Goal: Use online tool/utility: Utilize a website feature to perform a specific function

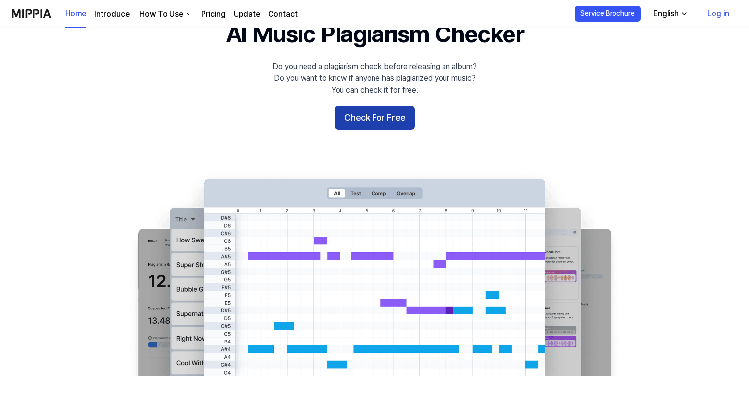
click at [361, 121] on button "Check For Free" at bounding box center [374, 118] width 80 height 24
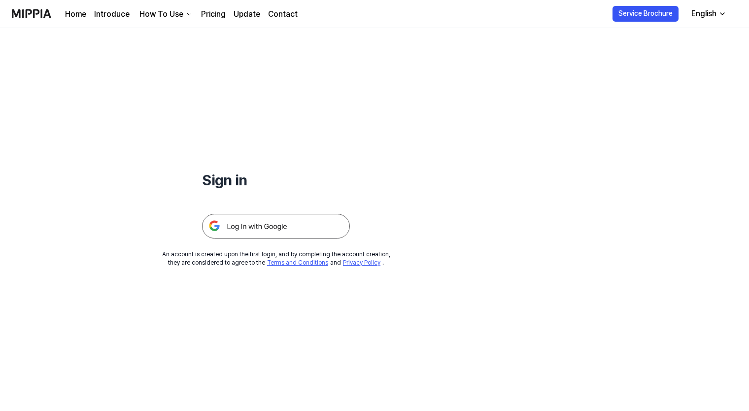
click at [76, 17] on link "Home" at bounding box center [75, 14] width 21 height 12
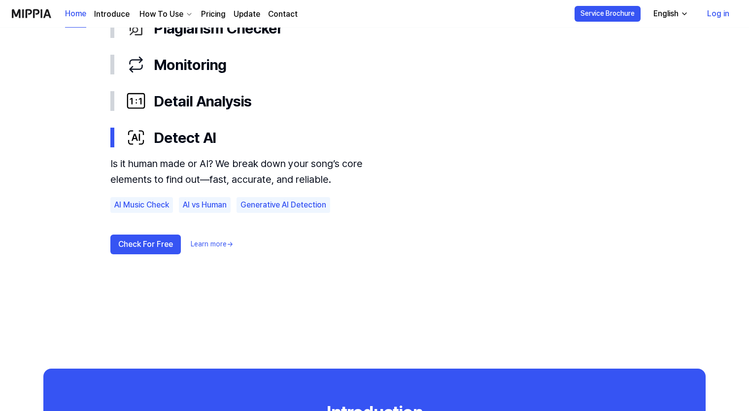
scroll to position [443, 0]
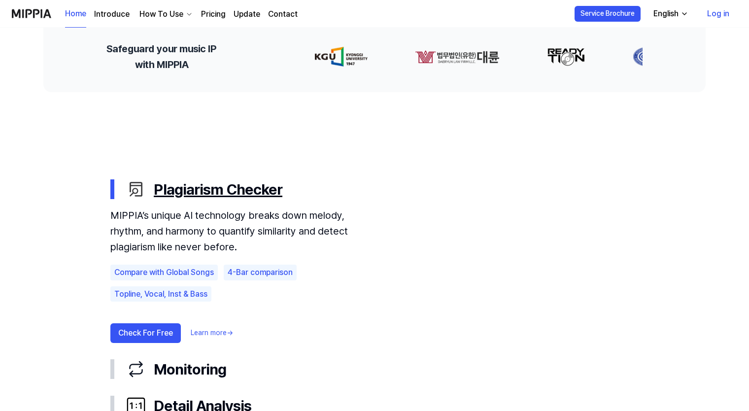
click at [230, 194] on div "Plagiarism Checker" at bounding box center [382, 189] width 512 height 21
click at [189, 187] on div "Plagiarism Checker" at bounding box center [382, 189] width 512 height 21
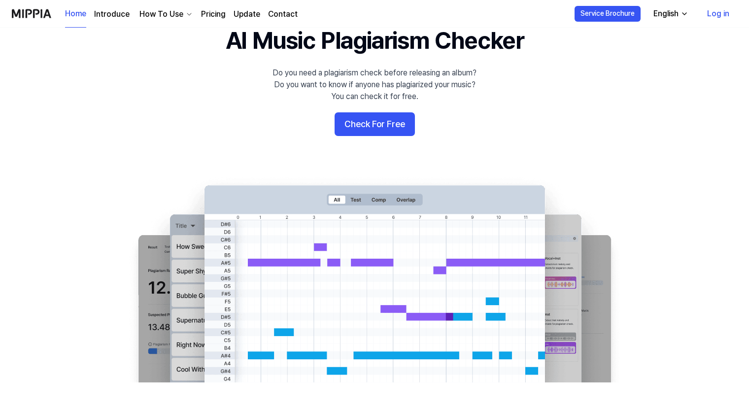
scroll to position [0, 0]
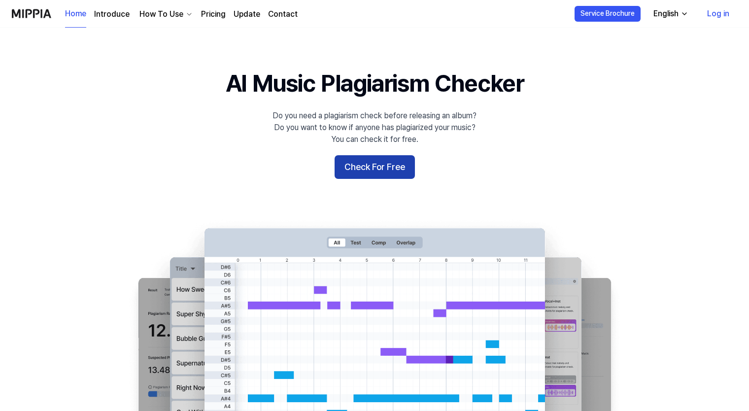
click at [356, 176] on button "Check For Free" at bounding box center [374, 167] width 80 height 24
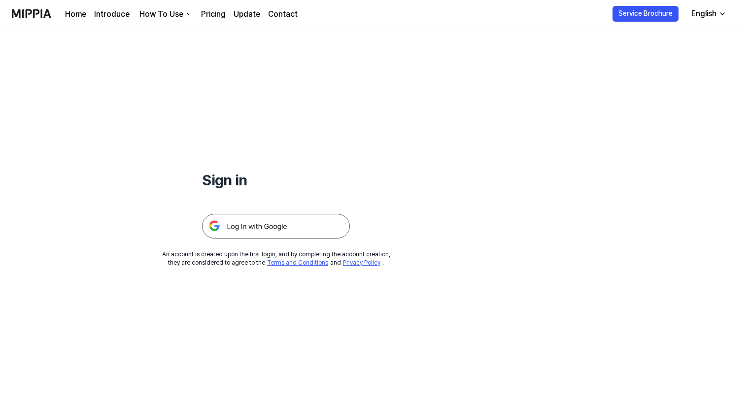
click at [240, 229] on img at bounding box center [276, 226] width 148 height 25
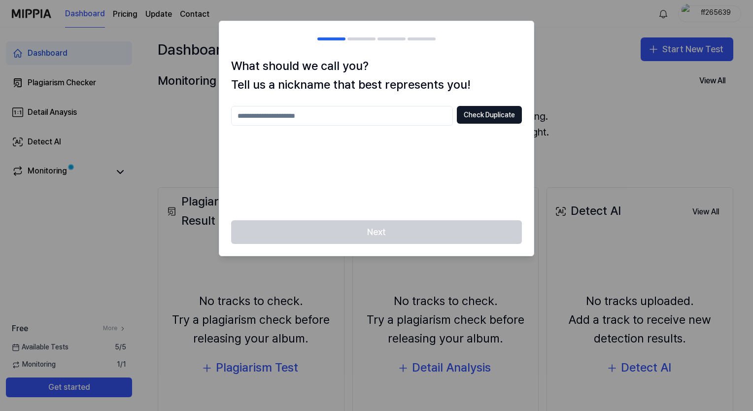
click at [304, 120] on input "text" at bounding box center [342, 116] width 222 height 20
click at [347, 232] on div "Next" at bounding box center [376, 237] width 314 height 35
click at [479, 115] on button "Check Duplicate" at bounding box center [489, 115] width 65 height 18
drag, startPoint x: 265, startPoint y: 116, endPoint x: 242, endPoint y: 114, distance: 22.2
click at [242, 114] on input "****" at bounding box center [342, 116] width 222 height 20
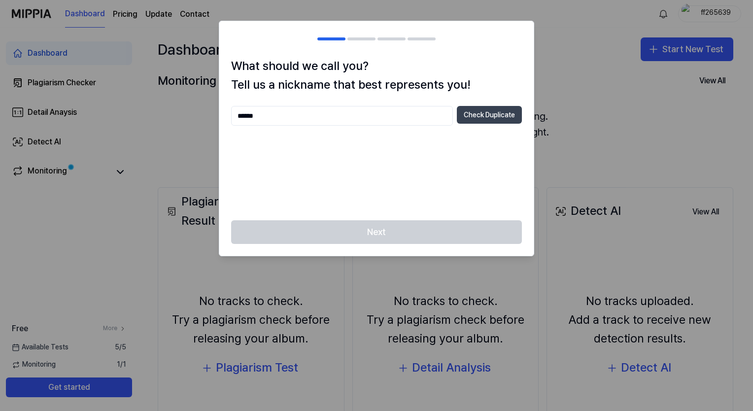
type input "******"
click at [483, 115] on button "Check Duplicate" at bounding box center [489, 115] width 65 height 18
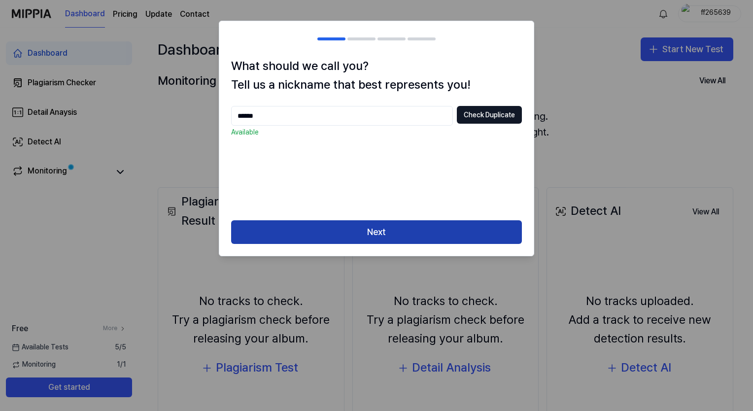
click at [352, 241] on button "Next" at bounding box center [376, 232] width 291 height 24
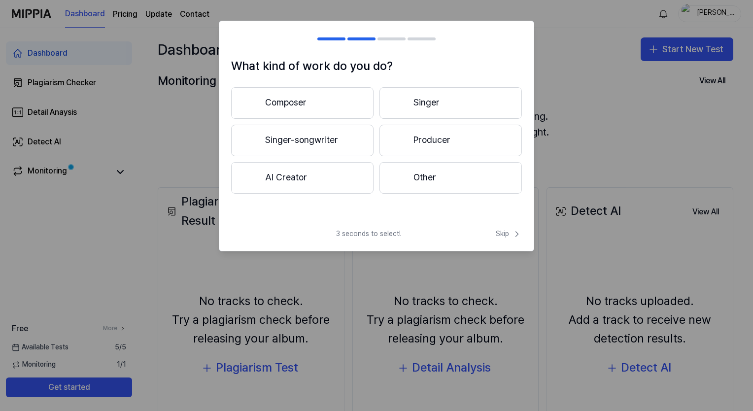
click at [296, 178] on button "AI Creator" at bounding box center [302, 178] width 142 height 32
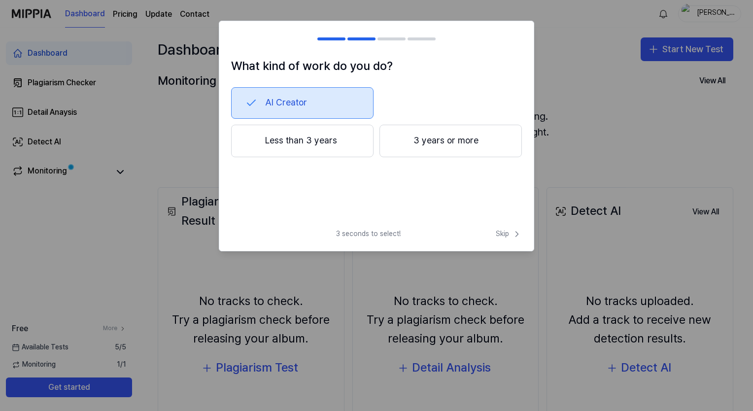
click at [298, 148] on button "Less than 3 years" at bounding box center [302, 141] width 142 height 33
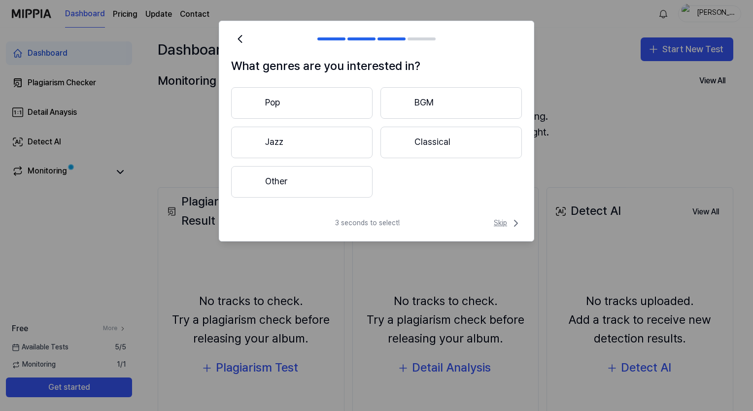
click at [505, 223] on span "Skip" at bounding box center [508, 223] width 28 height 12
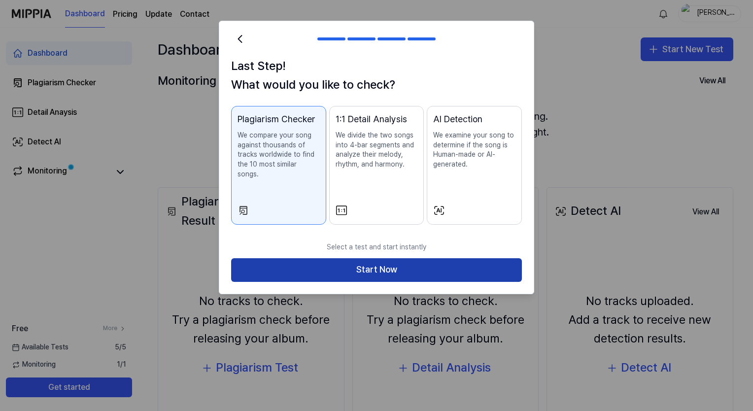
click at [397, 261] on button "Start Now" at bounding box center [376, 270] width 291 height 24
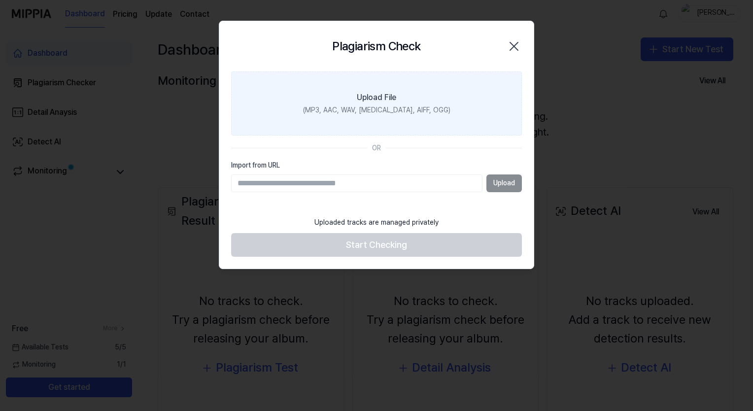
click at [350, 108] on div "(MP3, AAC, WAV, [MEDICAL_DATA], AIFF, OGG)" at bounding box center [376, 110] width 147 height 10
click at [0, 0] on input "Upload File (MP3, AAC, WAV, [MEDICAL_DATA], AIFF, OGG)" at bounding box center [0, 0] width 0 height 0
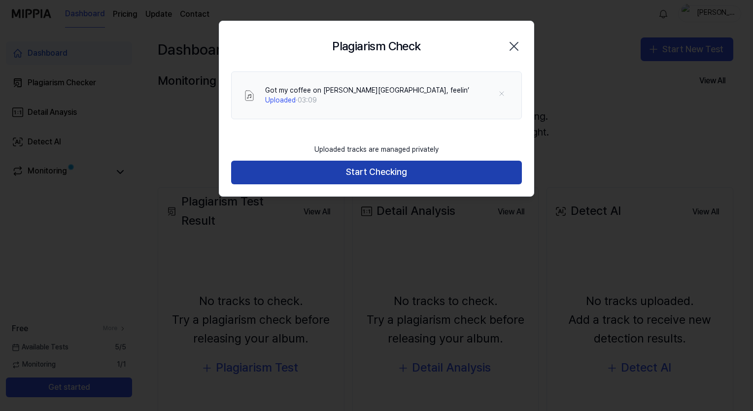
click at [379, 175] on button "Start Checking" at bounding box center [376, 173] width 291 height 24
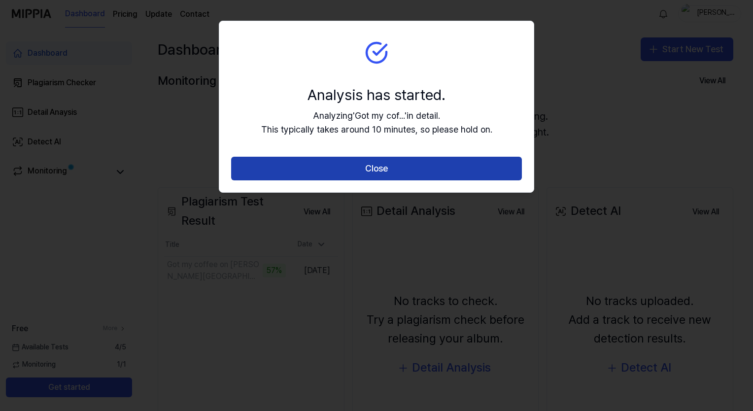
click at [335, 171] on button "Close" at bounding box center [376, 169] width 291 height 24
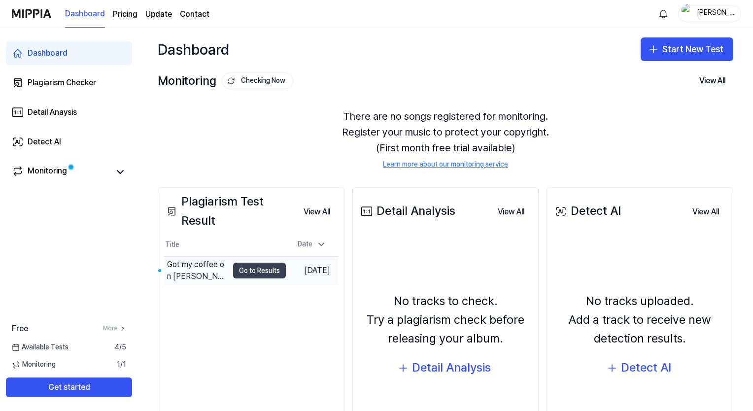
click at [238, 272] on button "Go to Results" at bounding box center [259, 271] width 53 height 16
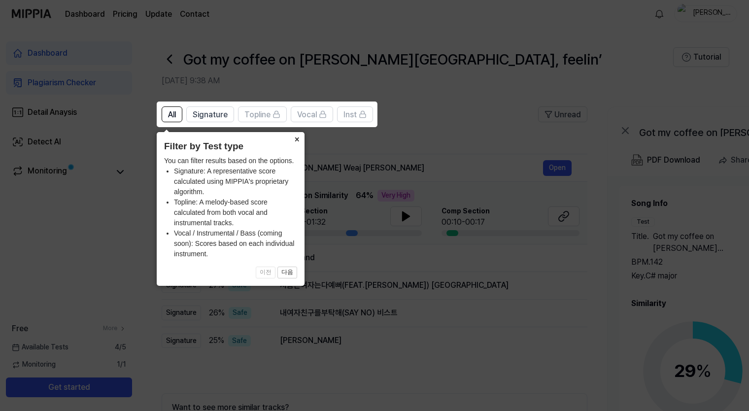
click at [296, 140] on button "×" at bounding box center [297, 139] width 16 height 14
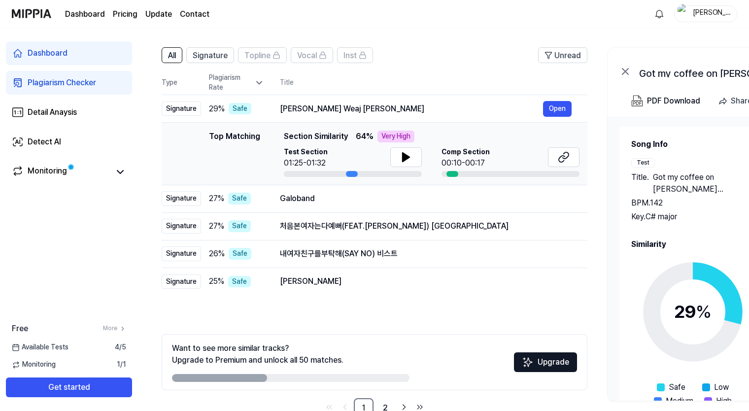
scroll to position [85, 0]
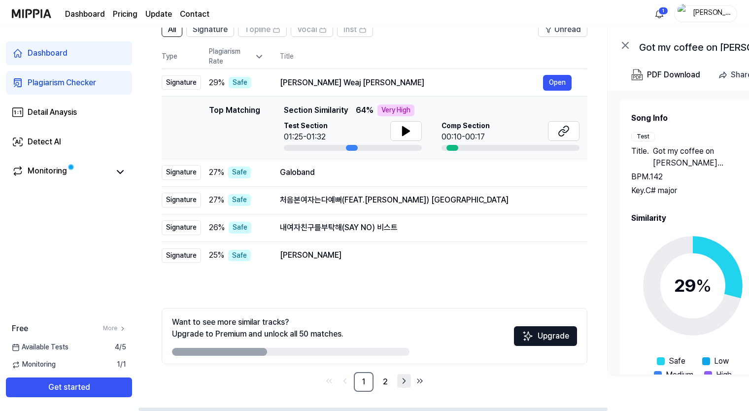
click at [404, 378] on icon "Go to next page" at bounding box center [404, 381] width 10 height 12
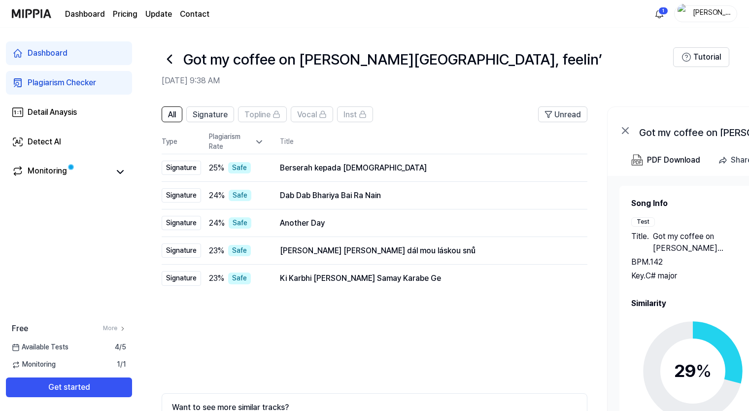
scroll to position [85, 0]
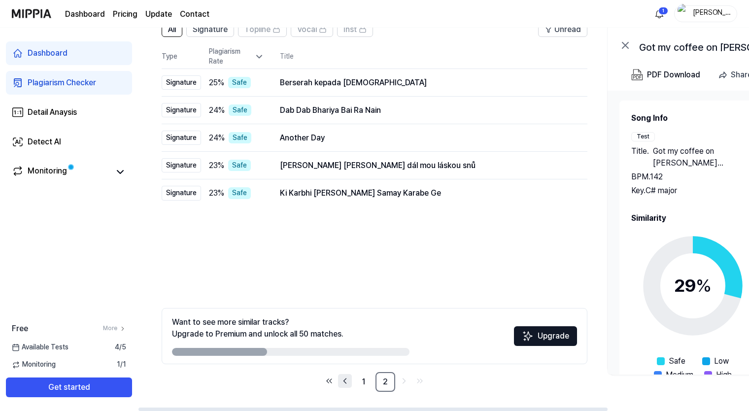
click at [344, 382] on icon "Go to previous page" at bounding box center [345, 381] width 10 height 12
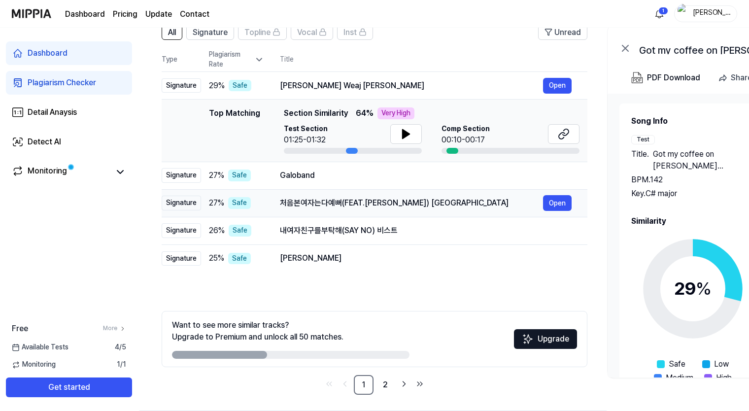
scroll to position [85, 0]
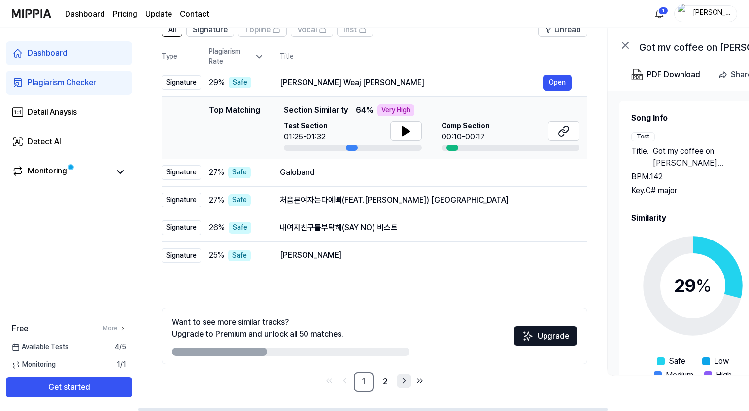
click at [405, 379] on icon "Go to next page" at bounding box center [404, 381] width 10 height 12
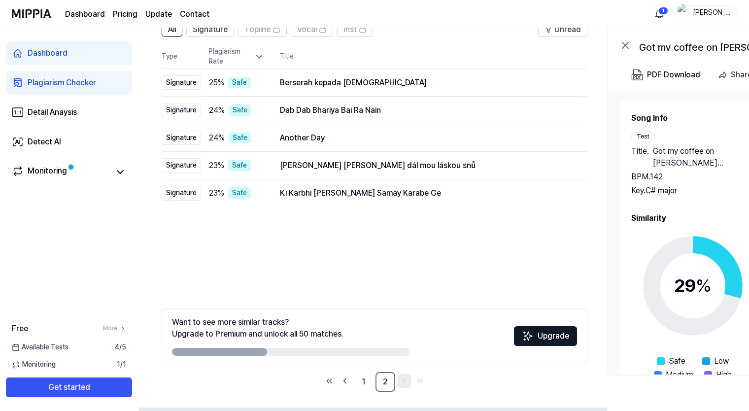
click at [404, 381] on icon "Go to next page" at bounding box center [404, 380] width 2 height 5
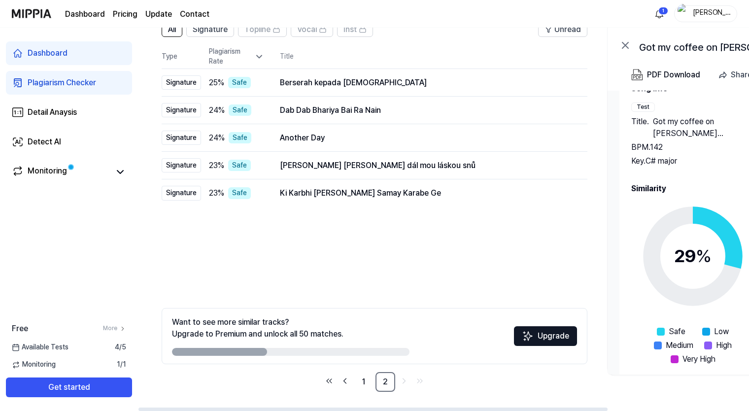
scroll to position [41, 0]
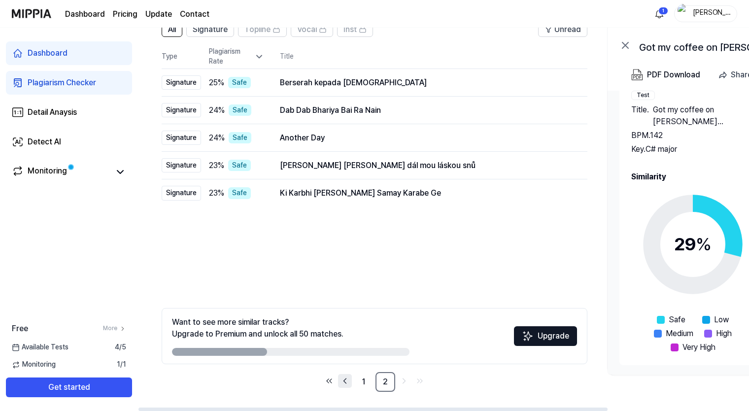
click at [344, 380] on icon "Go to previous page" at bounding box center [345, 380] width 2 height 5
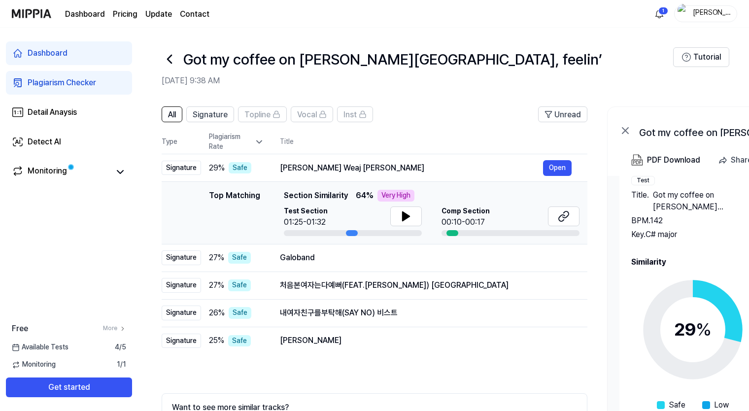
click at [394, 193] on div "Very High" at bounding box center [395, 196] width 37 height 12
click at [401, 211] on icon at bounding box center [406, 216] width 12 height 12
click at [397, 194] on div "Very High" at bounding box center [395, 196] width 37 height 12
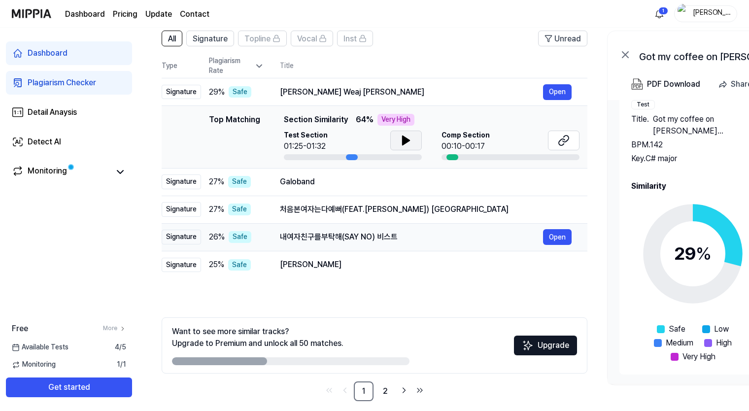
scroll to position [85, 0]
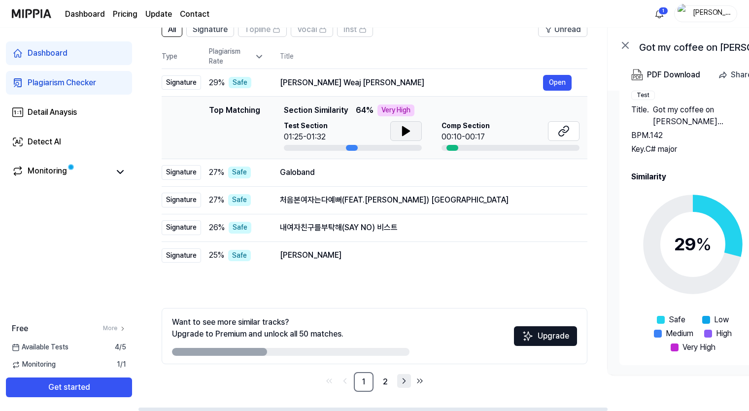
click at [406, 379] on icon "Go to next page" at bounding box center [404, 381] width 10 height 12
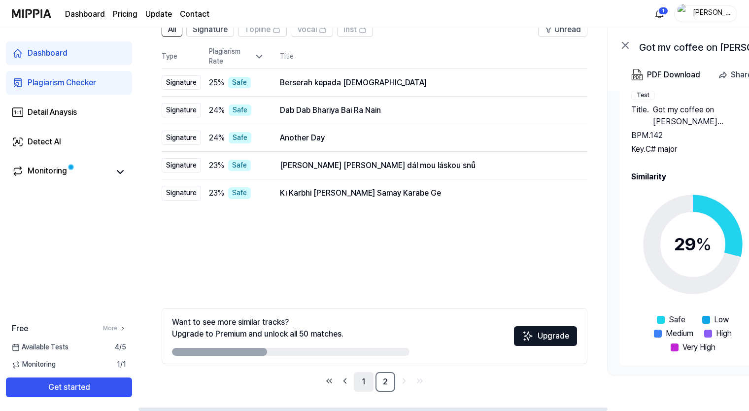
click at [368, 380] on link "1" at bounding box center [364, 382] width 20 height 20
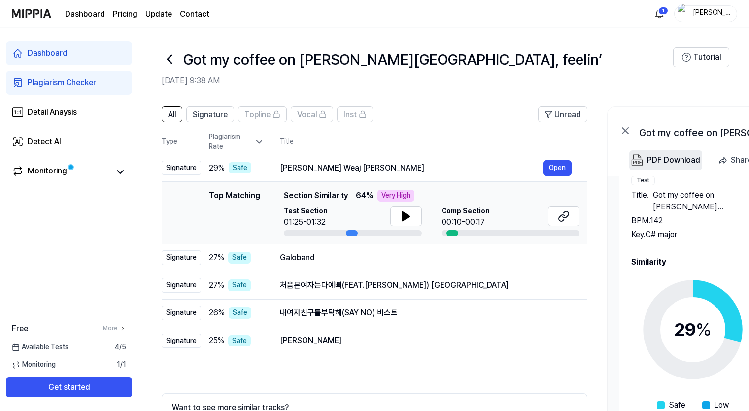
click at [676, 160] on div "PDF Download" at bounding box center [673, 160] width 53 height 13
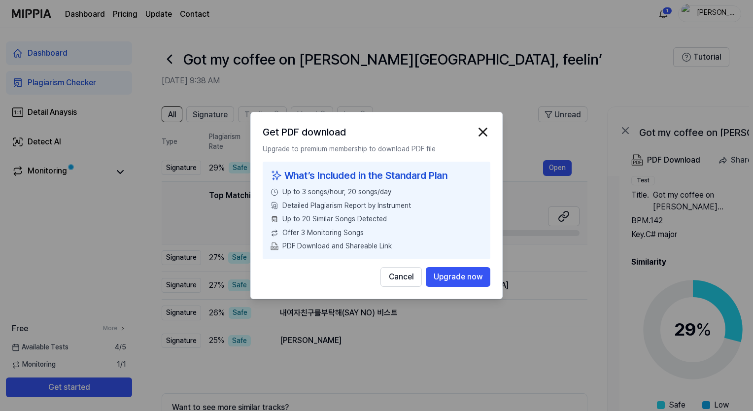
click at [473, 133] on div "Get PDF download" at bounding box center [377, 132] width 228 height 16
click at [479, 131] on img "button" at bounding box center [482, 132] width 15 height 15
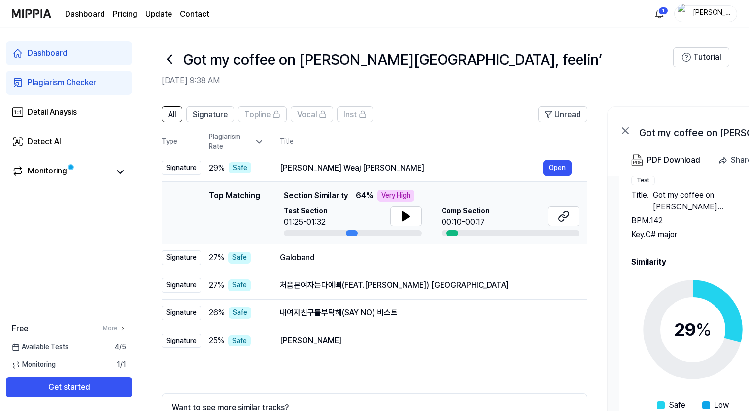
drag, startPoint x: 348, startPoint y: 233, endPoint x: 378, endPoint y: 234, distance: 29.6
click at [378, 234] on div at bounding box center [353, 233] width 138 height 6
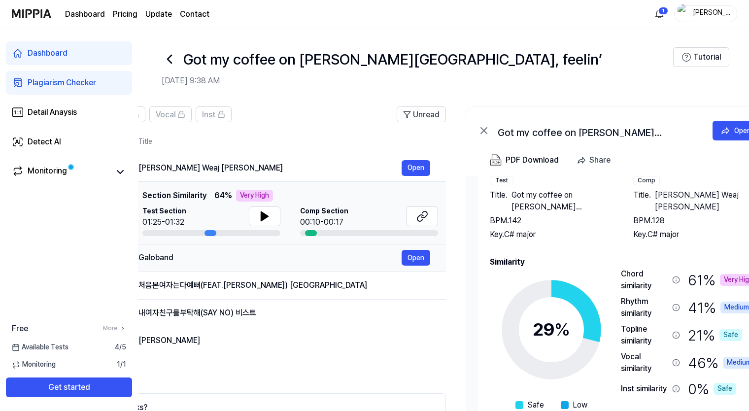
scroll to position [0, 183]
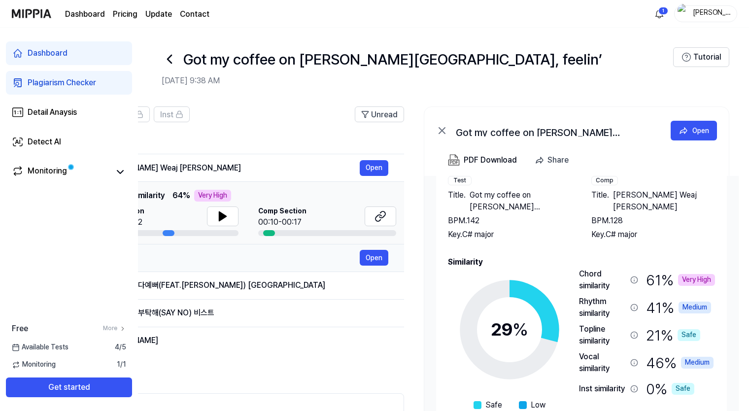
drag, startPoint x: 461, startPoint y: 283, endPoint x: 203, endPoint y: 252, distance: 259.5
click at [194, 253] on tbody "Signature 29 % Safe [PERSON_NAME] Weaj [PERSON_NAME] Open Top Matching Top Matc…" at bounding box center [191, 254] width 426 height 200
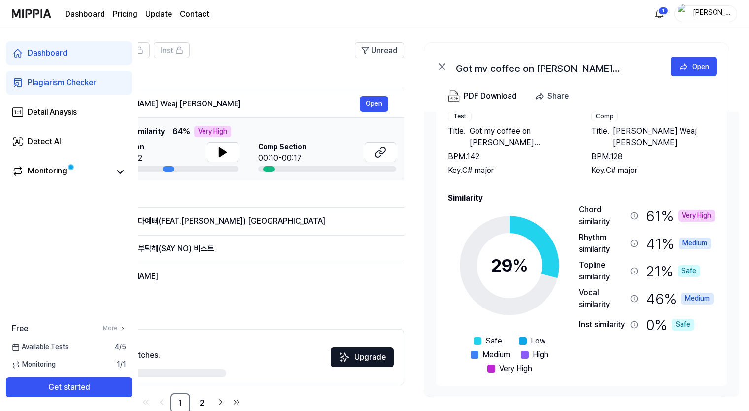
scroll to position [85, 0]
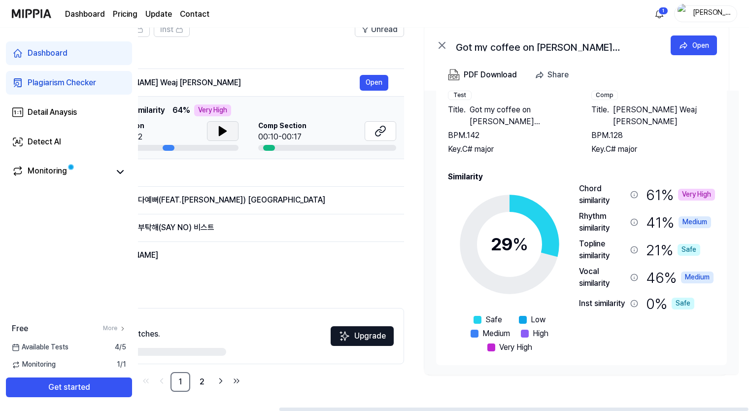
click at [220, 131] on icon at bounding box center [222, 131] width 7 height 9
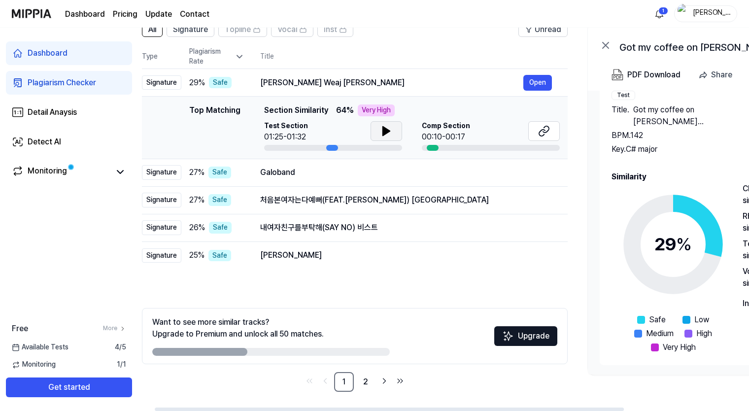
scroll to position [0, 0]
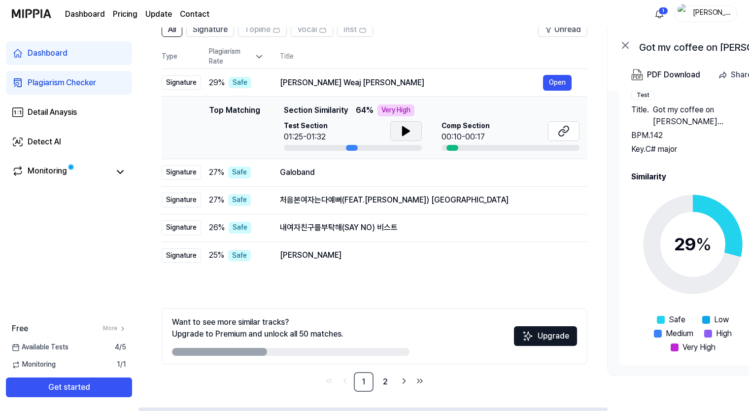
drag, startPoint x: 461, startPoint y: 405, endPoint x: 280, endPoint y: 390, distance: 181.9
click at [280, 407] on div at bounding box center [372, 408] width 469 height 3
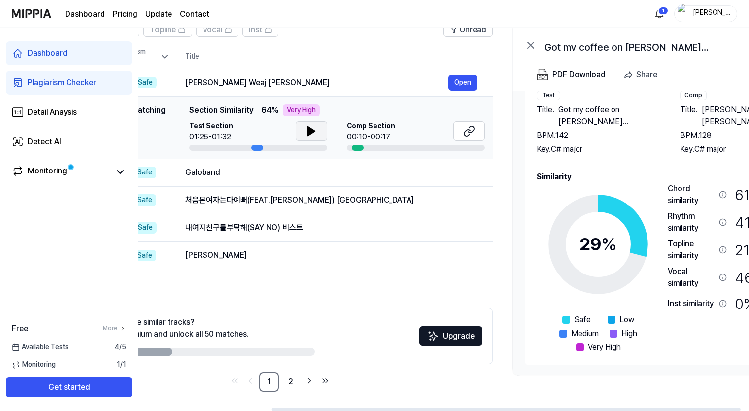
scroll to position [0, 183]
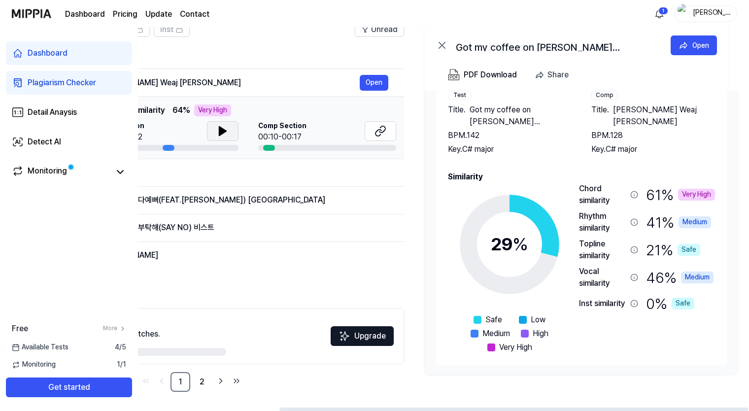
drag, startPoint x: 376, startPoint y: 410, endPoint x: 644, endPoint y: 327, distance: 280.3
click at [634, 407] on div at bounding box center [513, 408] width 469 height 3
click at [636, 193] on icon at bounding box center [634, 195] width 8 height 8
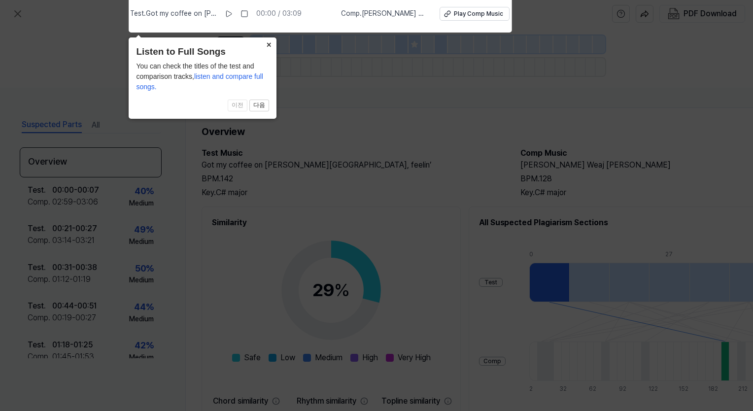
click at [269, 44] on button "×" at bounding box center [269, 44] width 16 height 14
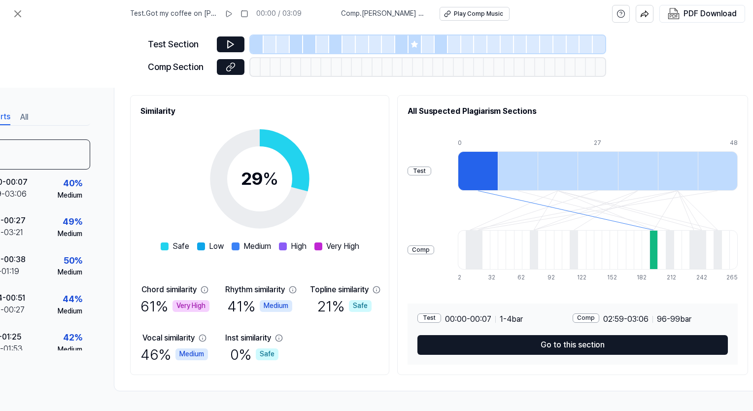
scroll to position [114, 106]
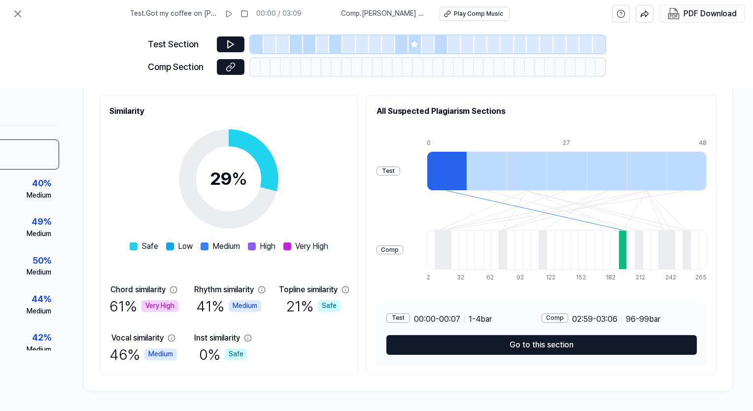
click at [636, 251] on div at bounding box center [638, 249] width 8 height 39
click at [654, 252] on div at bounding box center [654, 249] width 8 height 39
click at [661, 251] on div at bounding box center [662, 249] width 8 height 39
click at [690, 250] on div at bounding box center [694, 249] width 8 height 39
click at [546, 247] on div at bounding box center [542, 249] width 8 height 39
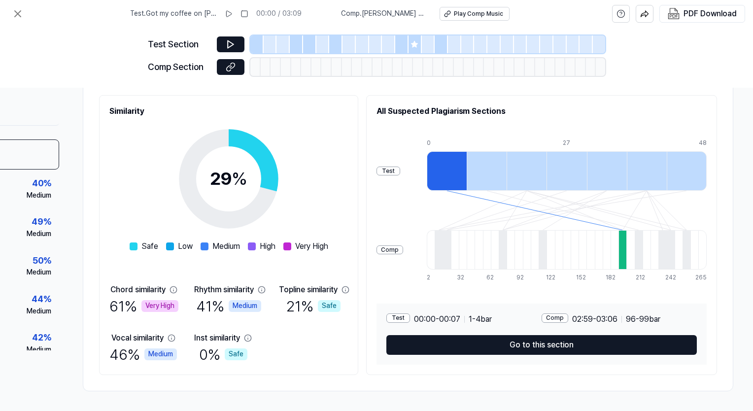
click at [505, 248] on div at bounding box center [502, 249] width 8 height 39
click at [431, 243] on div "Test Comp 0 7 14 21 27 34 41 48 2 10 17 25 32 40 47 55 62 70 77 85 92 100 107 1…" at bounding box center [541, 211] width 330 height 158
click at [442, 245] on div at bounding box center [438, 249] width 8 height 39
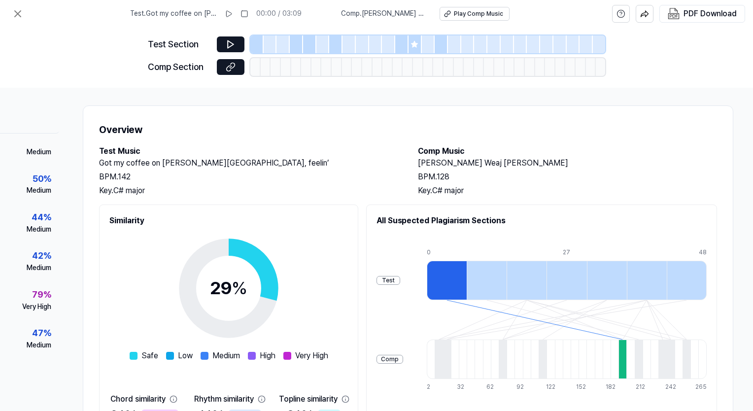
scroll to position [0, 106]
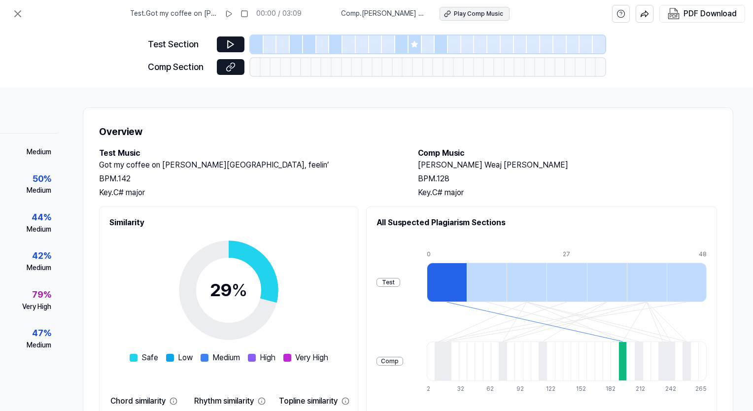
click at [478, 14] on div "Play Comp Music" at bounding box center [478, 14] width 49 height 8
click at [715, 13] on div "PDF Download" at bounding box center [709, 13] width 53 height 13
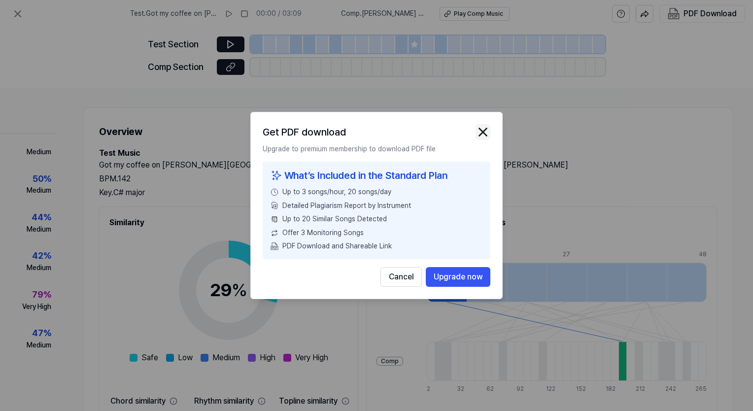
click at [482, 130] on img "button" at bounding box center [482, 132] width 15 height 15
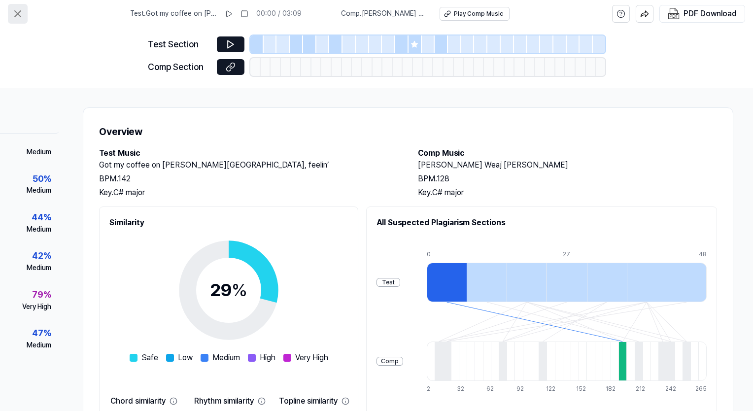
click at [20, 15] on icon at bounding box center [18, 14] width 6 height 6
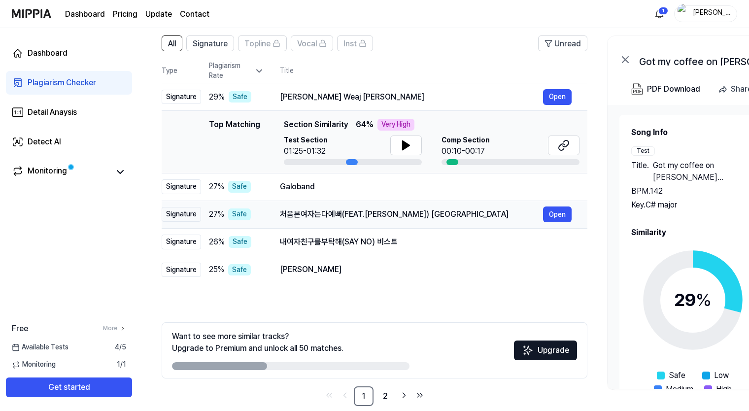
scroll to position [85, 0]
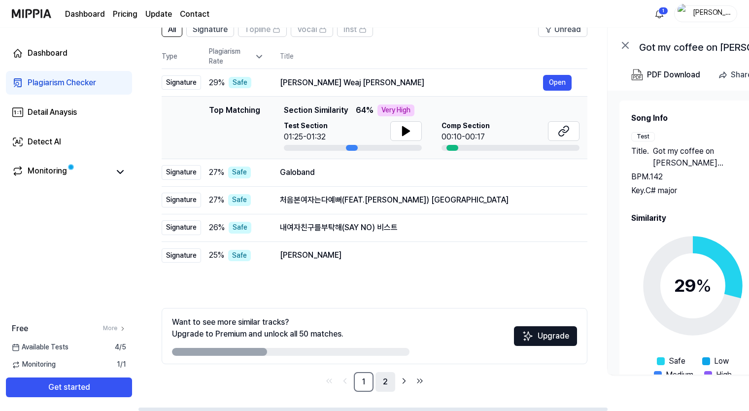
click at [388, 382] on link "2" at bounding box center [385, 382] width 20 height 20
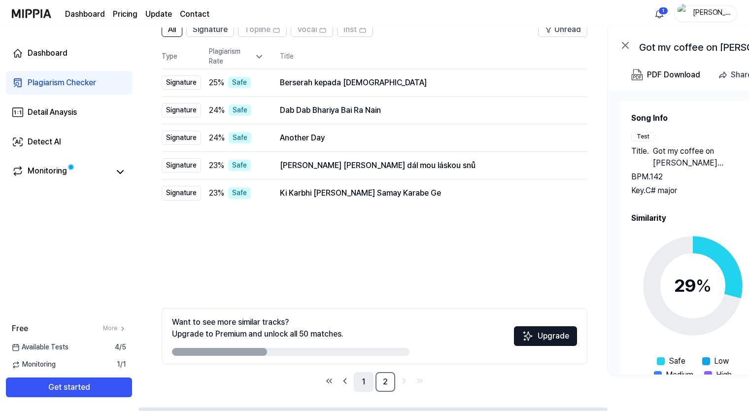
click at [365, 383] on link "1" at bounding box center [364, 382] width 20 height 20
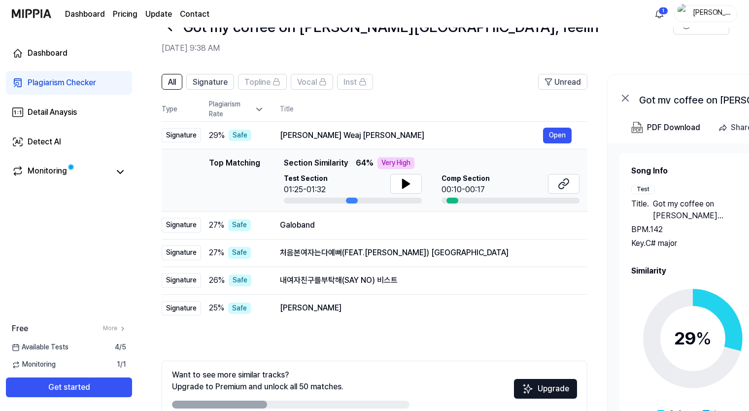
scroll to position [49, 0]
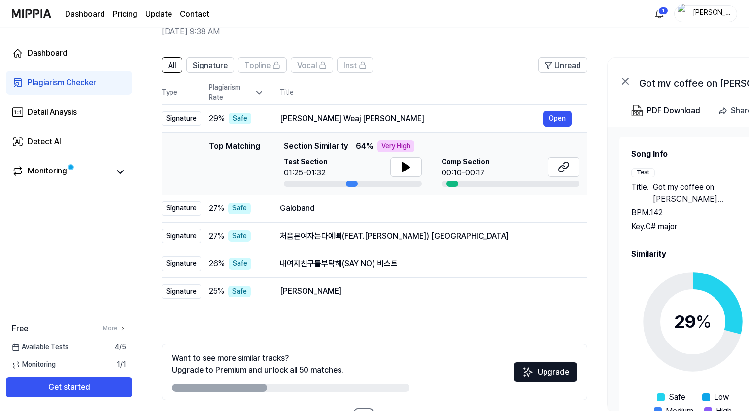
drag, startPoint x: 246, startPoint y: 386, endPoint x: 292, endPoint y: 391, distance: 45.6
click at [292, 391] on div at bounding box center [290, 388] width 237 height 8
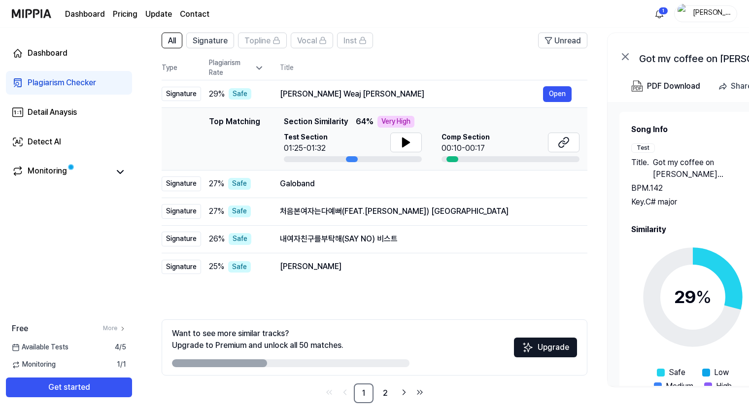
scroll to position [85, 0]
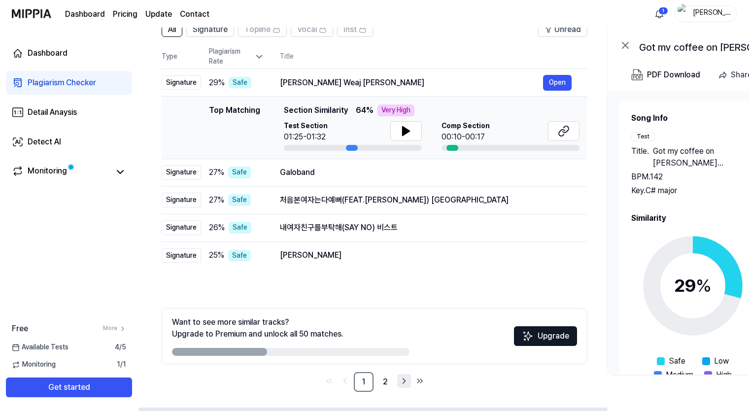
click at [406, 383] on icon "Go to next page" at bounding box center [404, 381] width 10 height 12
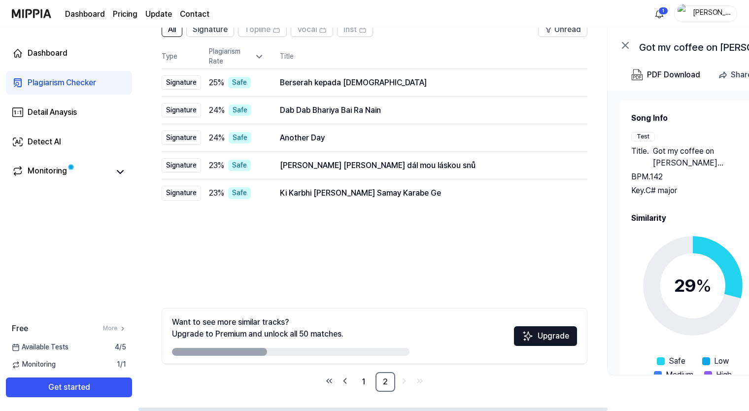
click at [699, 285] on span "%" at bounding box center [704, 285] width 16 height 21
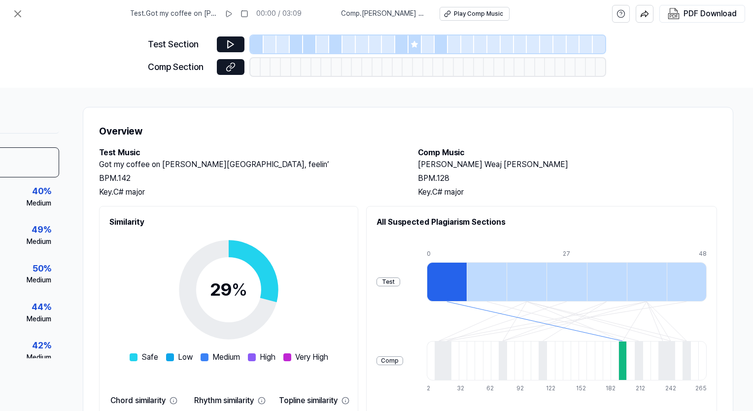
scroll to position [0, 106]
